Goal: Information Seeking & Learning: Learn about a topic

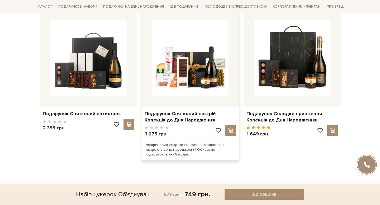
scroll to position [535, 0]
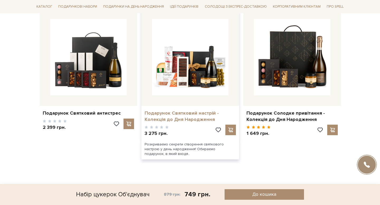
click at [172, 112] on link "Подарунок Святковий настрій - Колекція до Дня Народження" at bounding box center [190, 116] width 91 height 12
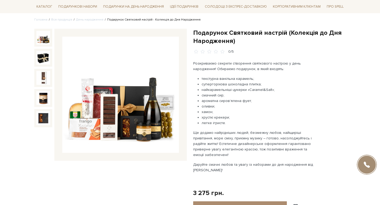
scroll to position [43, 0]
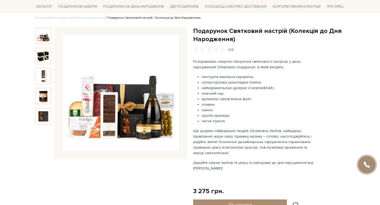
click at [119, 98] on img at bounding box center [120, 93] width 117 height 117
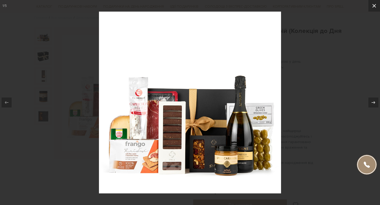
click at [374, 8] on icon at bounding box center [374, 6] width 6 height 6
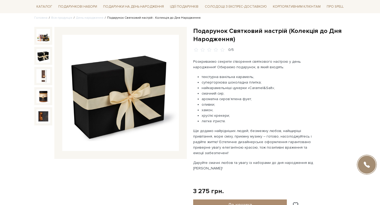
click at [43, 58] on img at bounding box center [43, 56] width 14 height 14
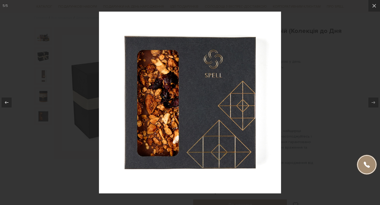
click at [282, 52] on div at bounding box center [190, 102] width 380 height 205
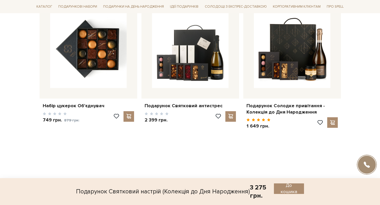
scroll to position [599, 0]
